Goal: Information Seeking & Learning: Learn about a topic

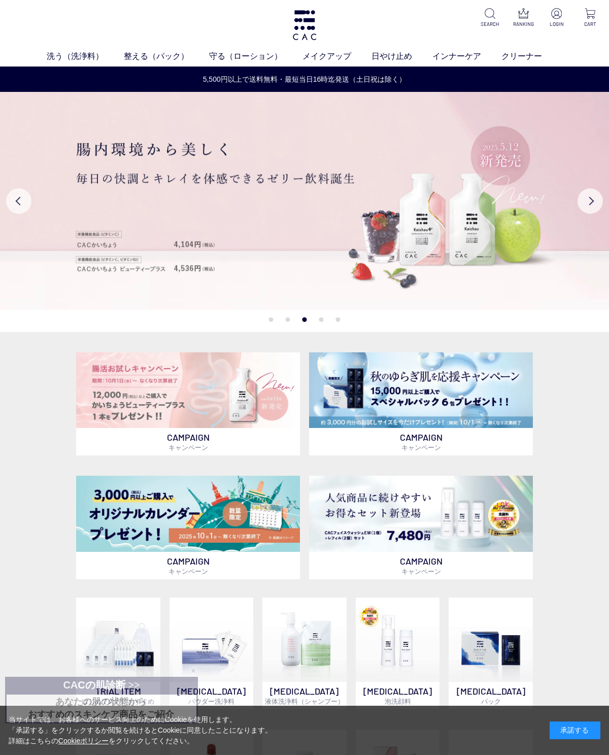
click at [230, 78] on link "液体洗浄料" at bounding box center [229, 75] width 36 height 8
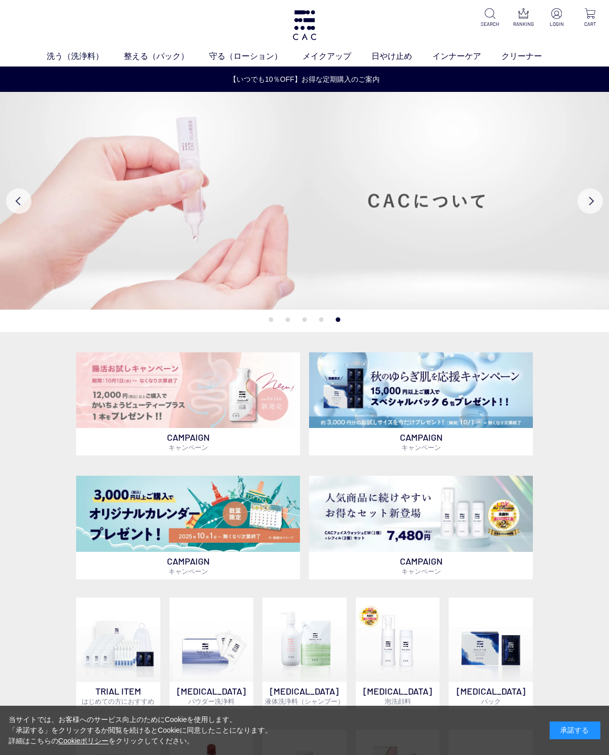
click at [500, 384] on img at bounding box center [421, 390] width 224 height 76
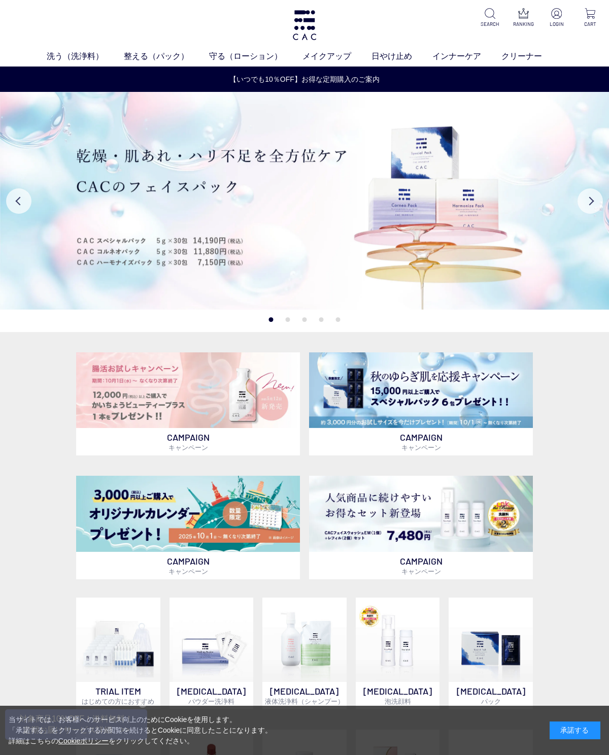
click at [482, 381] on img at bounding box center [421, 390] width 224 height 76
click at [484, 398] on img at bounding box center [421, 390] width 224 height 76
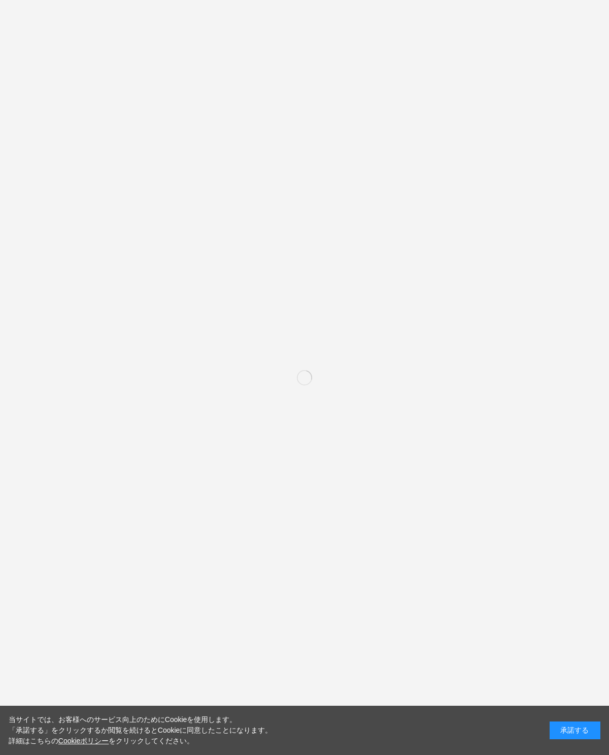
scroll to position [950, 0]
